Goal: Task Accomplishment & Management: Use online tool/utility

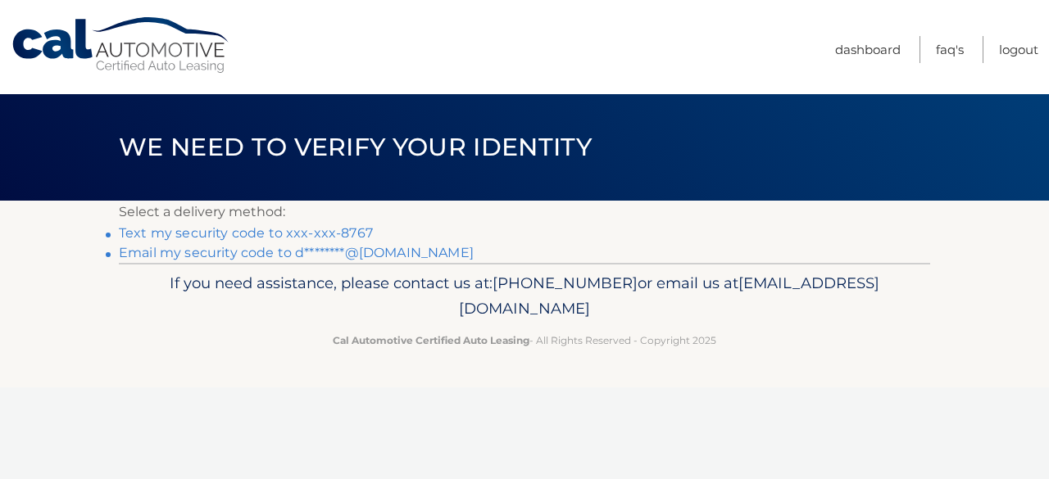
click at [313, 233] on link "Text my security code to xxx-xxx-8767" at bounding box center [246, 233] width 254 height 16
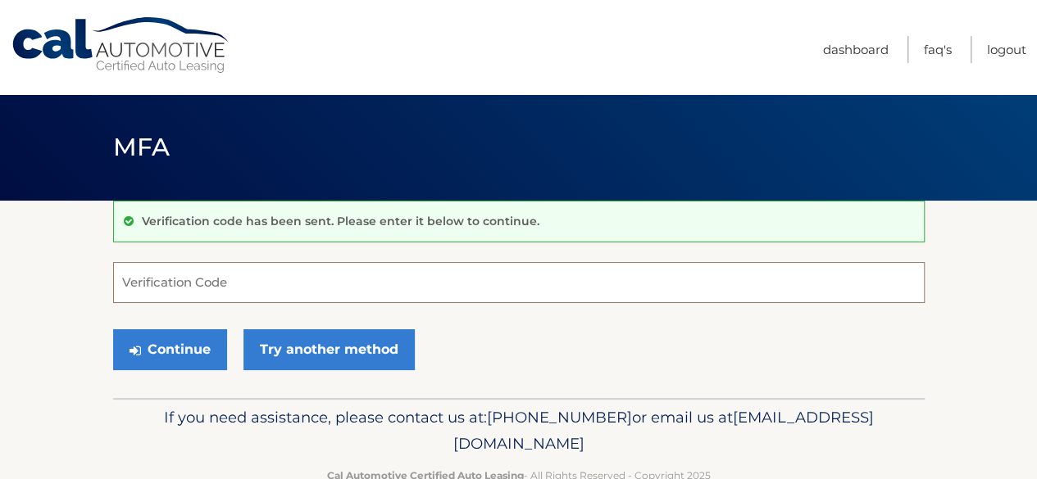
click at [239, 285] on input "Verification Code" at bounding box center [518, 282] width 811 height 41
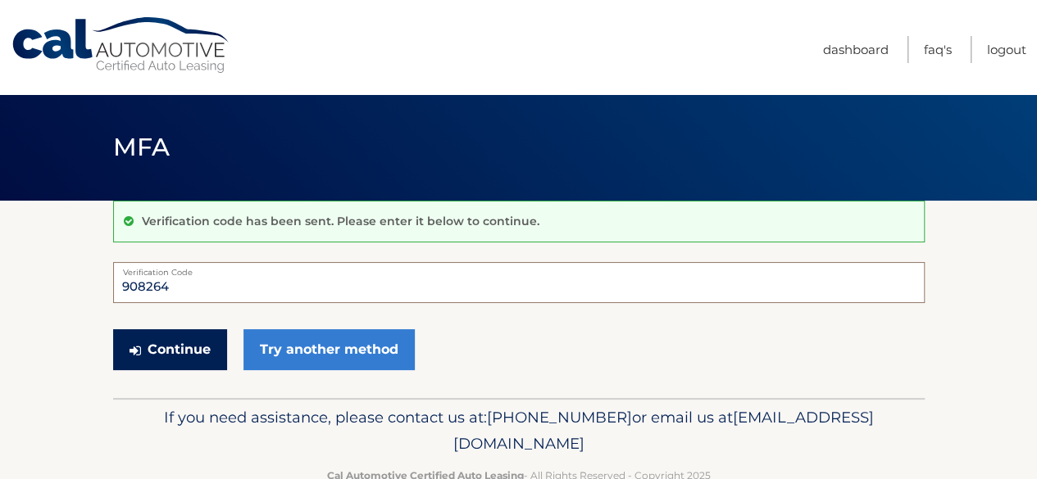
type input "908264"
click at [210, 354] on button "Continue" at bounding box center [170, 349] width 114 height 41
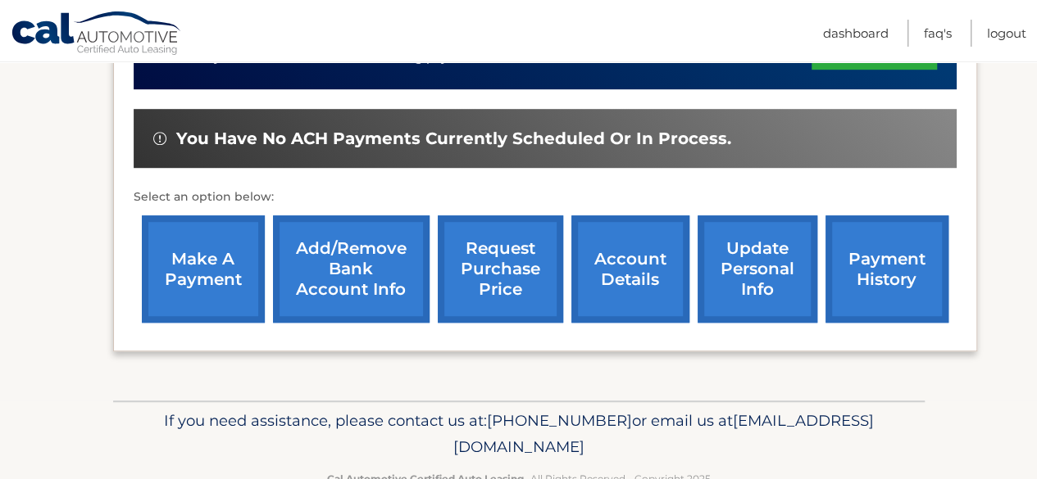
scroll to position [492, 0]
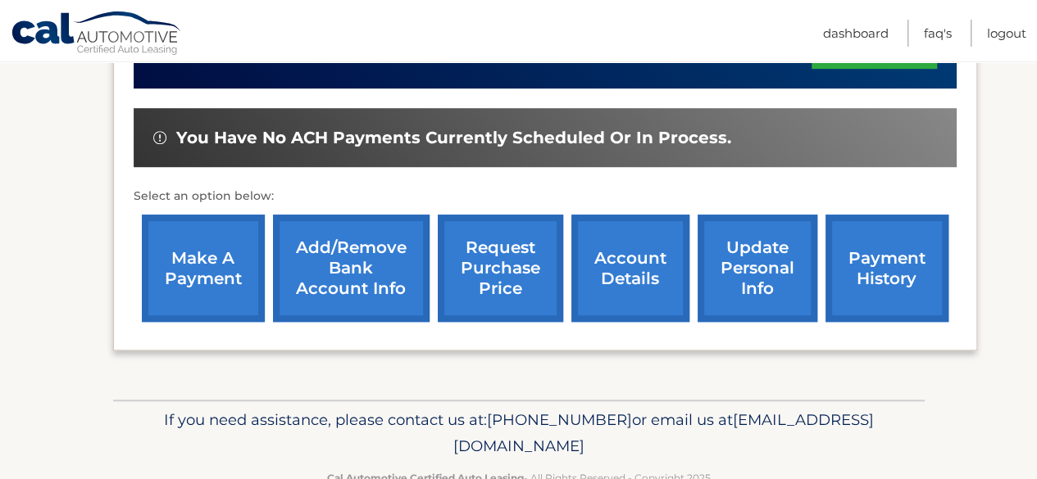
click at [198, 243] on link "make a payment" at bounding box center [203, 268] width 123 height 107
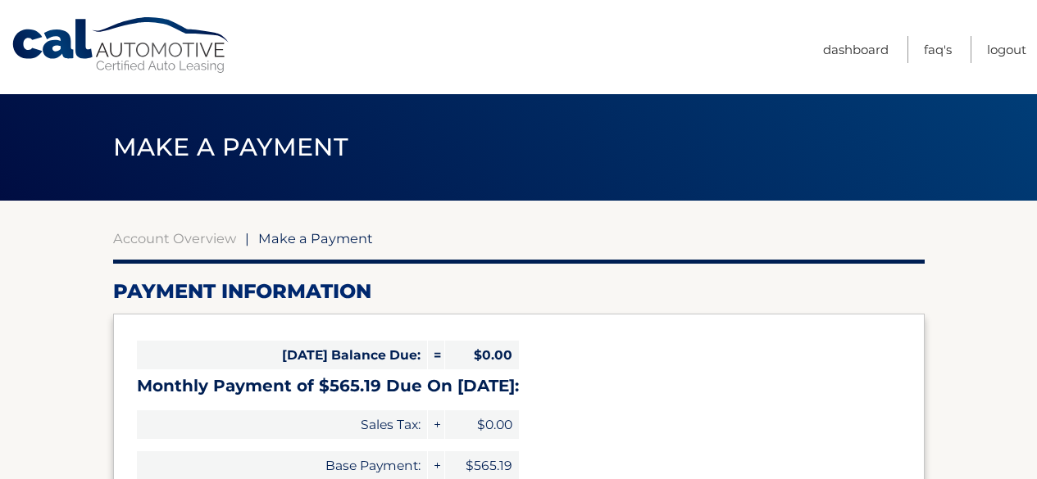
select select "Y2EzNzBjOTUtYzdiNy00ZTViLWE2MDctZWQxZjQyY2FkNGY5"
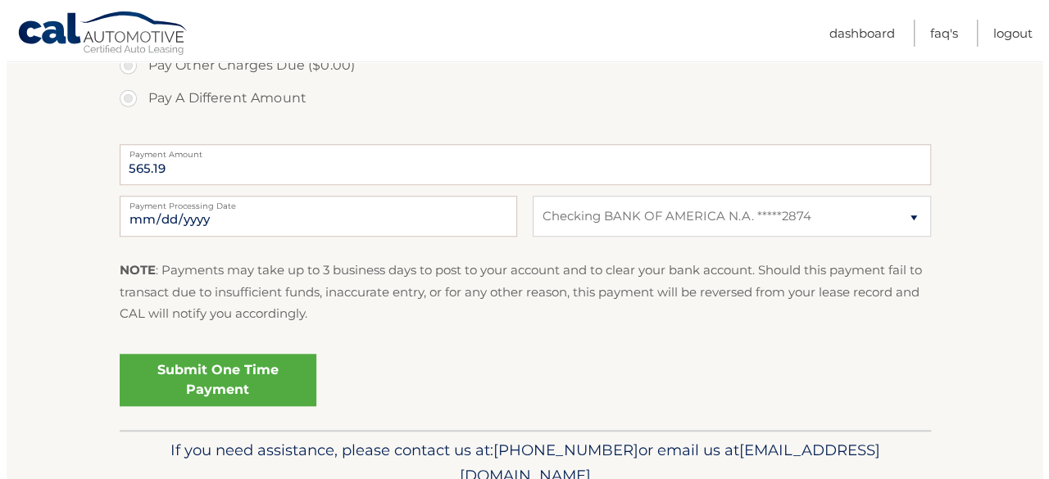
scroll to position [656, 0]
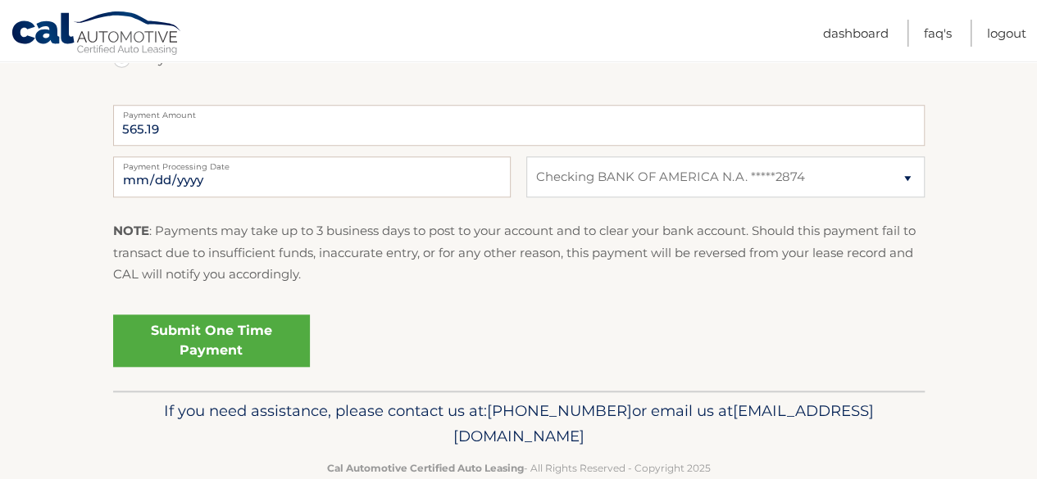
click at [234, 347] on link "Submit One Time Payment" at bounding box center [211, 341] width 197 height 52
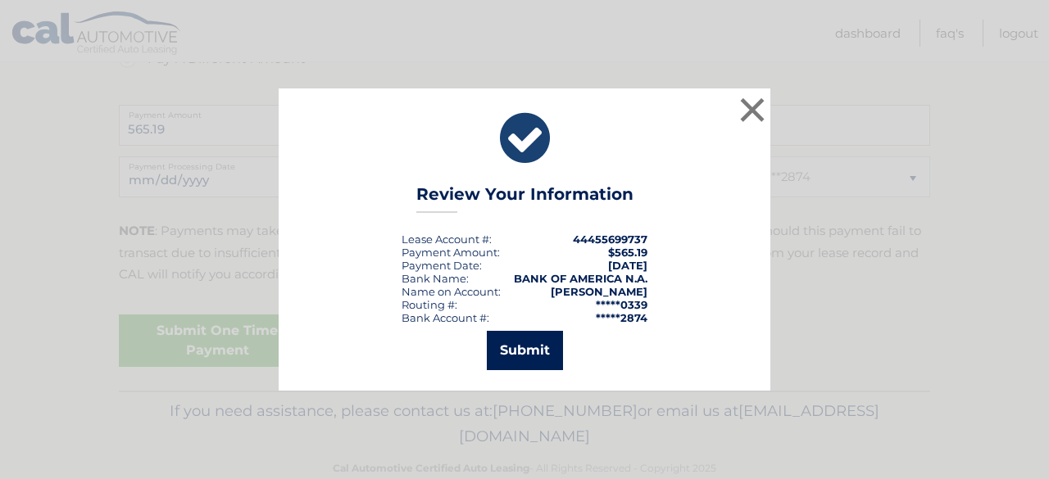
click at [535, 360] on button "Submit" at bounding box center [525, 350] width 76 height 39
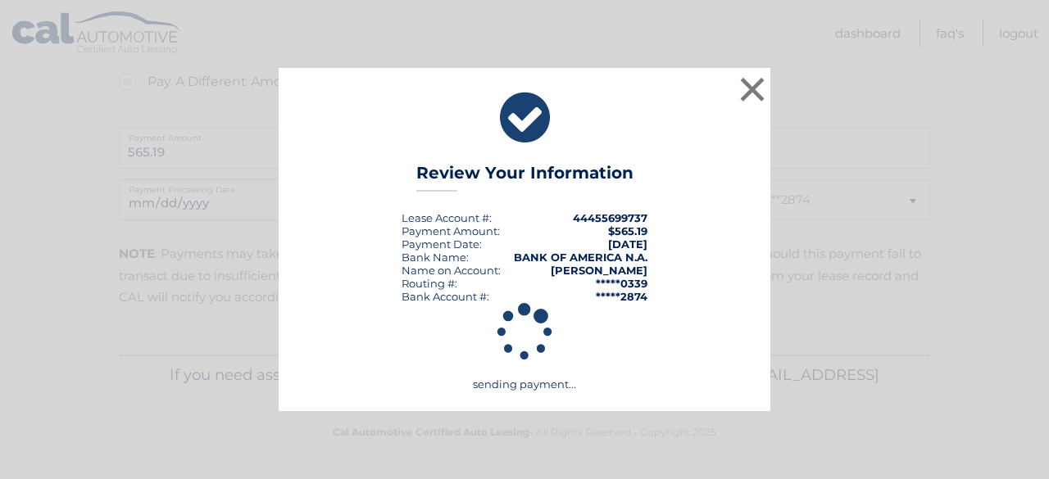
scroll to position [631, 0]
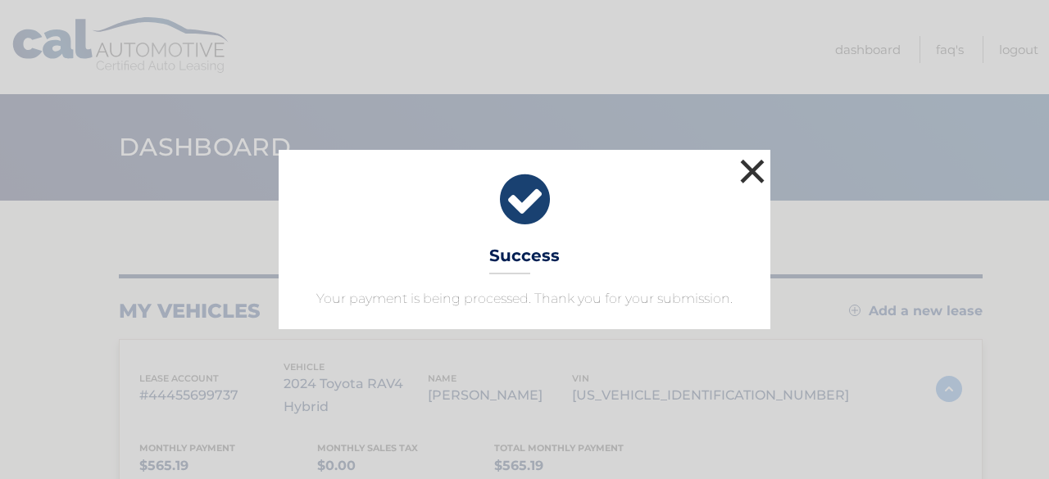
click at [759, 175] on button "×" at bounding box center [752, 171] width 33 height 33
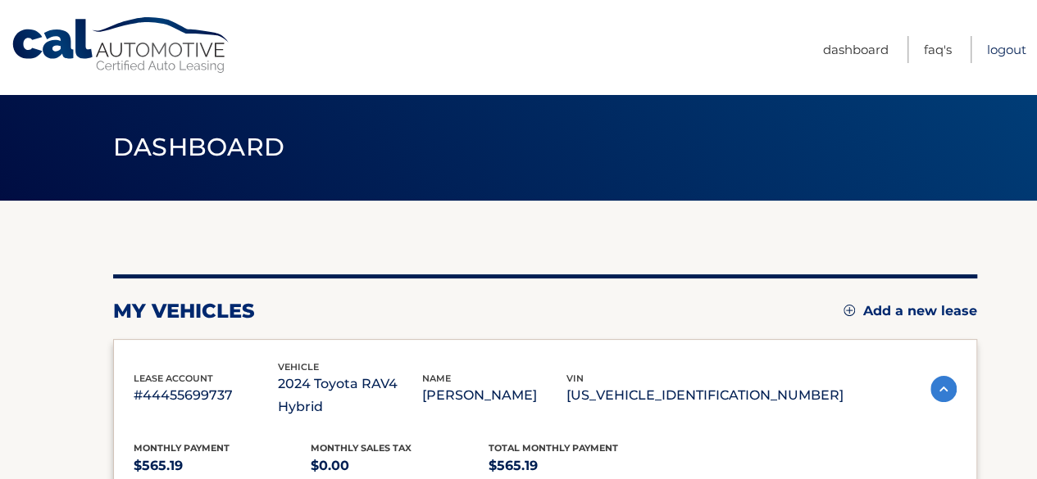
click at [998, 52] on link "Logout" at bounding box center [1006, 49] width 39 height 27
